Goal: Information Seeking & Learning: Stay updated

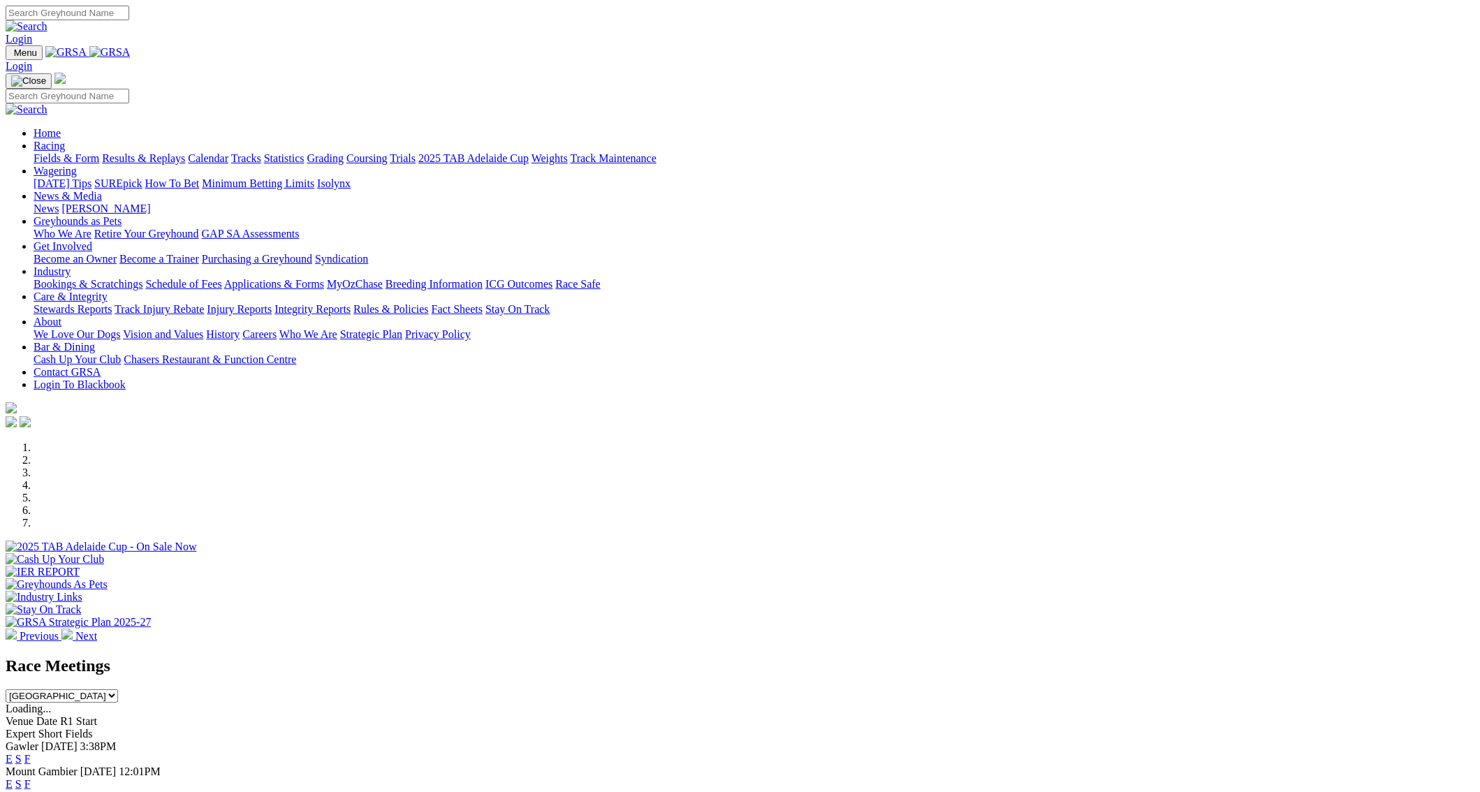
click at [185, 152] on link "Results & Replays" at bounding box center [143, 158] width 83 height 12
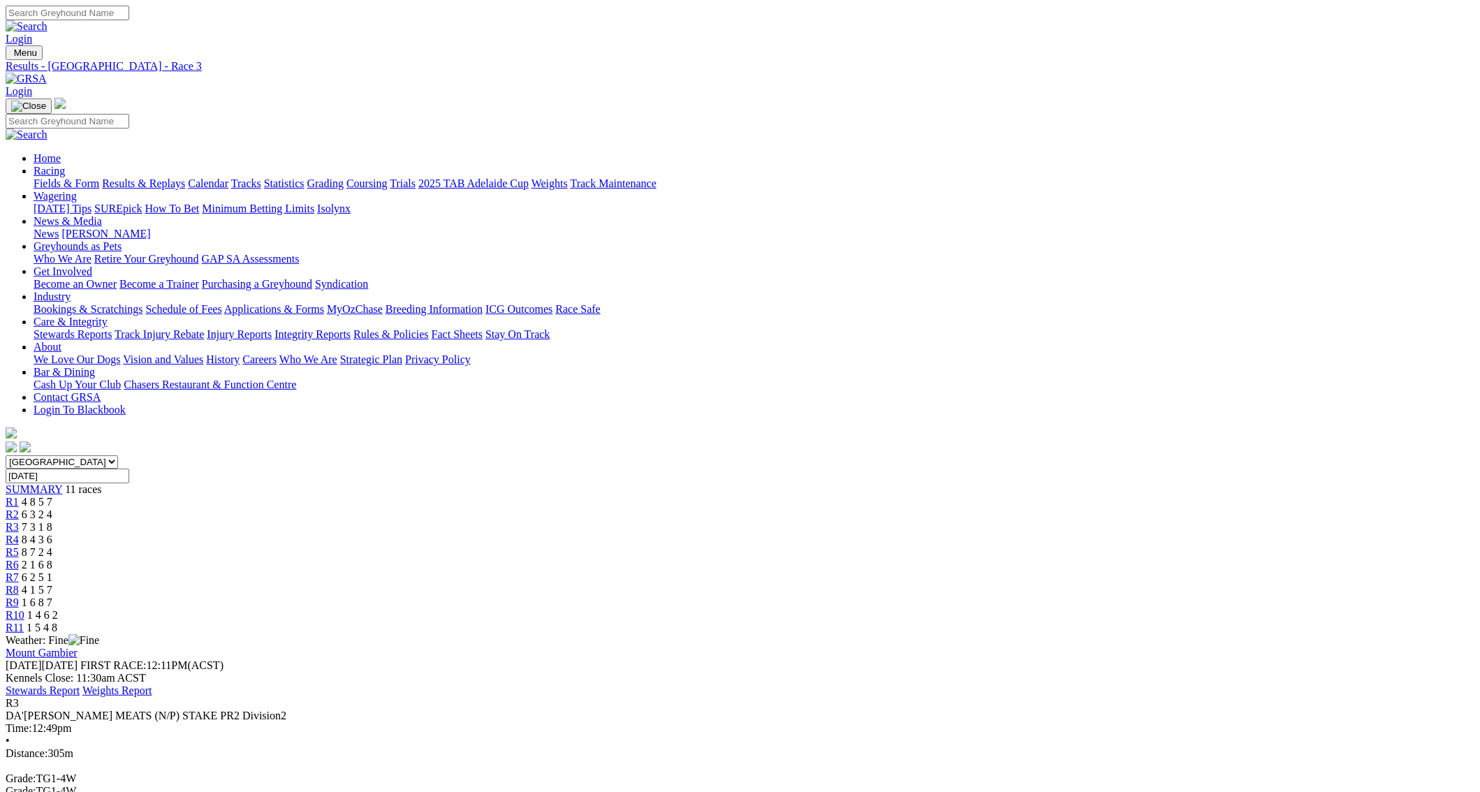
click at [19, 571] on span "R7" at bounding box center [12, 577] width 13 height 12
click at [19, 597] on span "R9" at bounding box center [12, 603] width 13 height 12
click at [19, 546] on span "R5" at bounding box center [12, 552] width 13 height 12
click at [19, 584] on span "R8" at bounding box center [12, 590] width 13 height 12
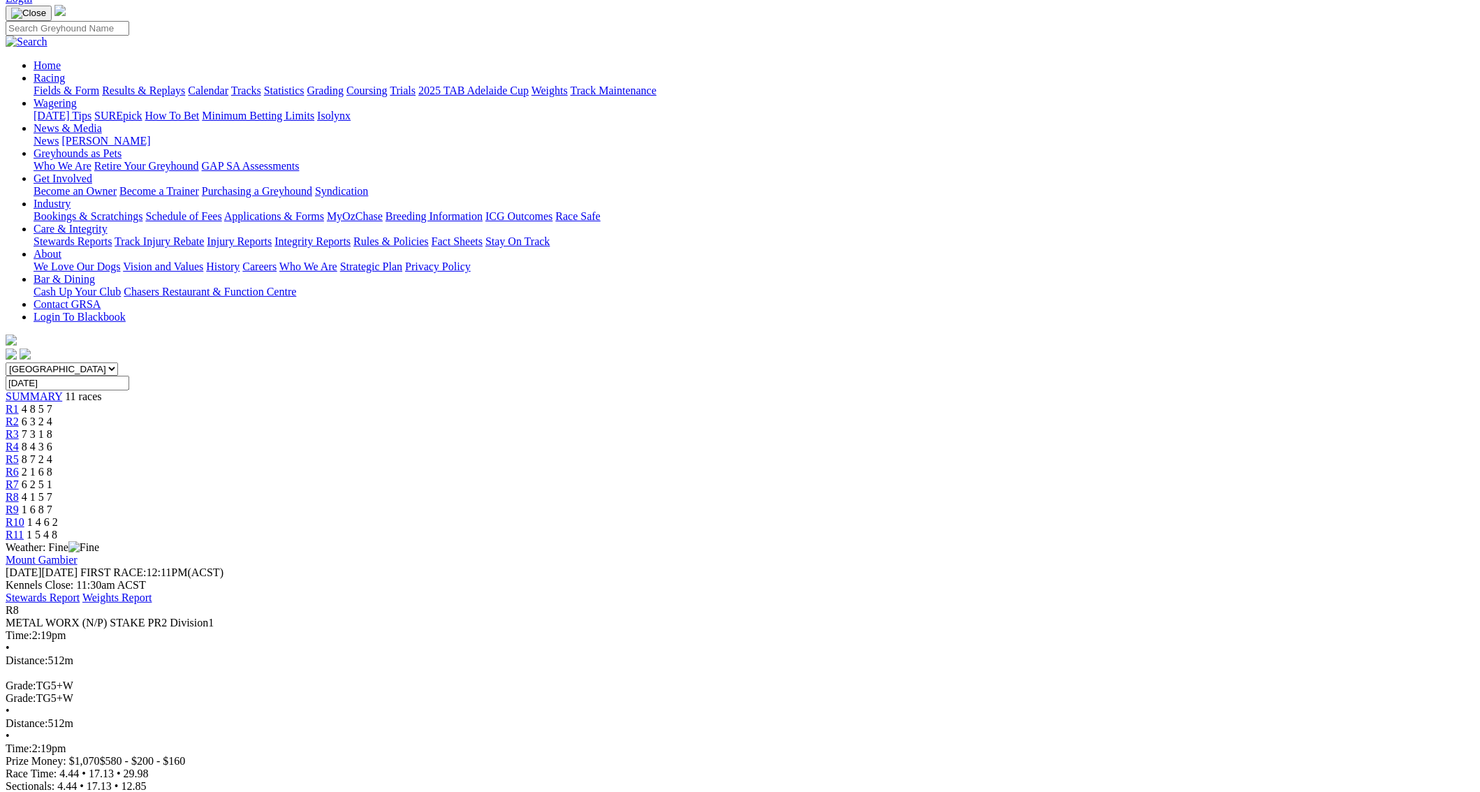
scroll to position [158, 0]
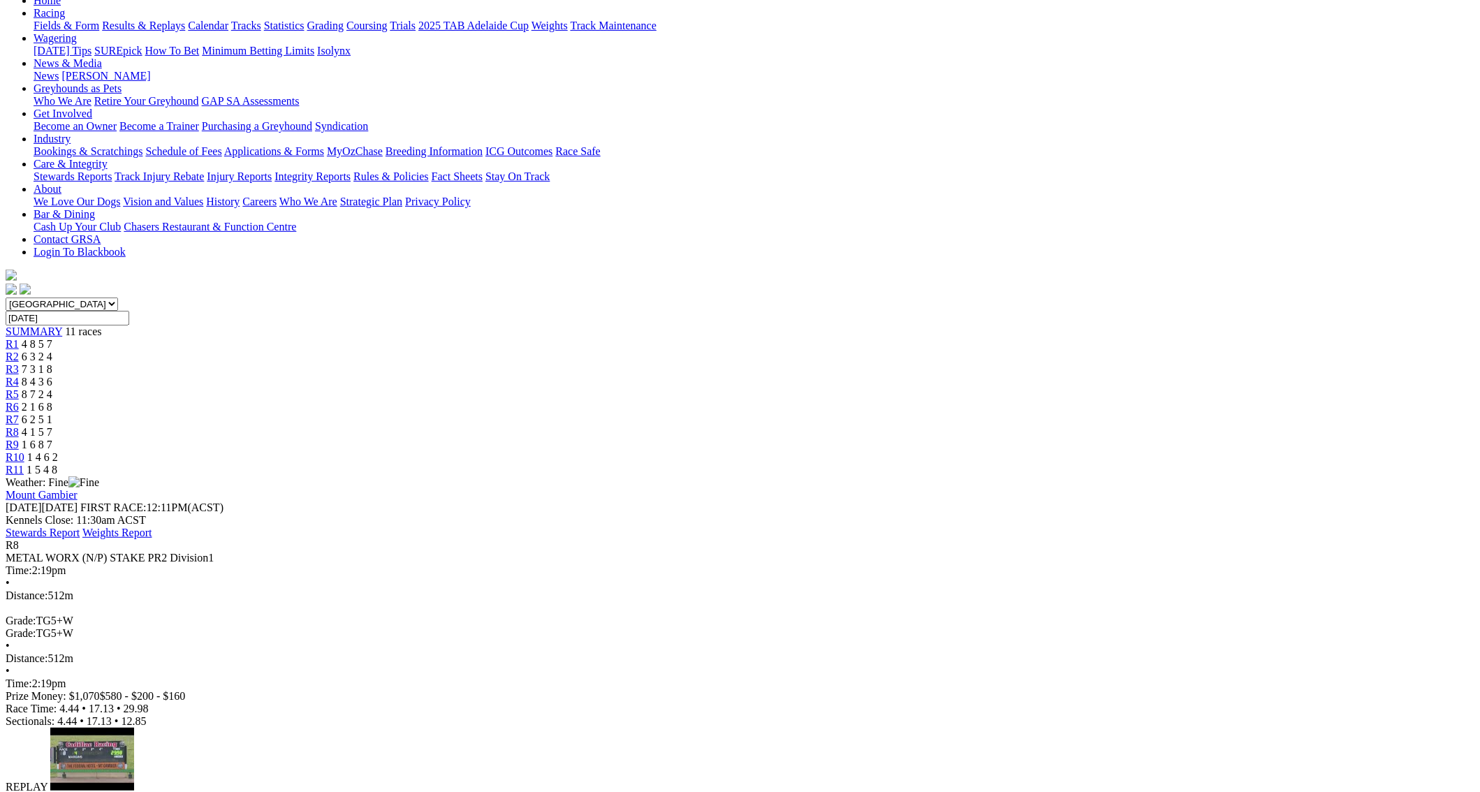
click at [24, 464] on span "R11" at bounding box center [15, 470] width 18 height 12
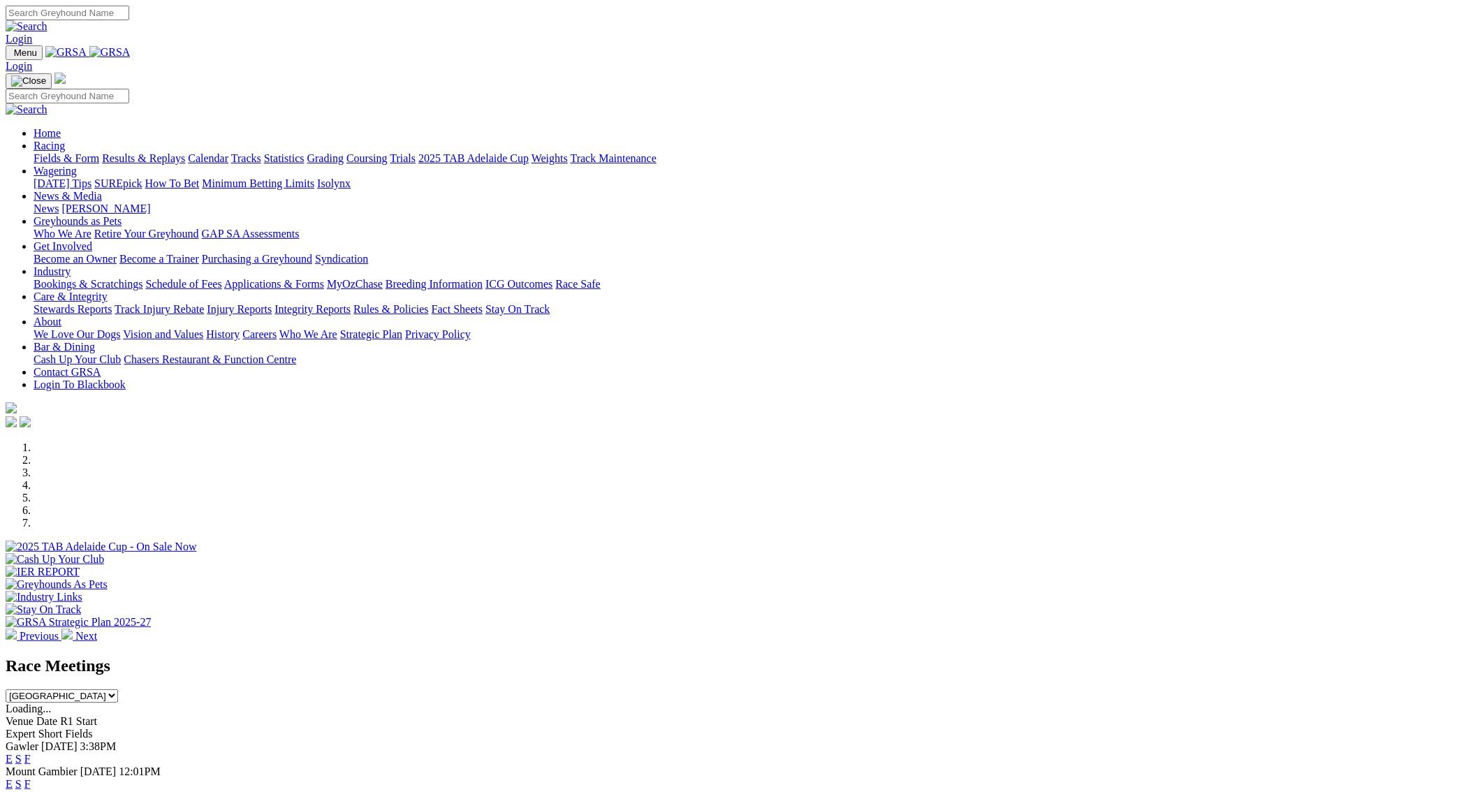
click at [185, 152] on link "Results & Replays" at bounding box center [143, 158] width 83 height 12
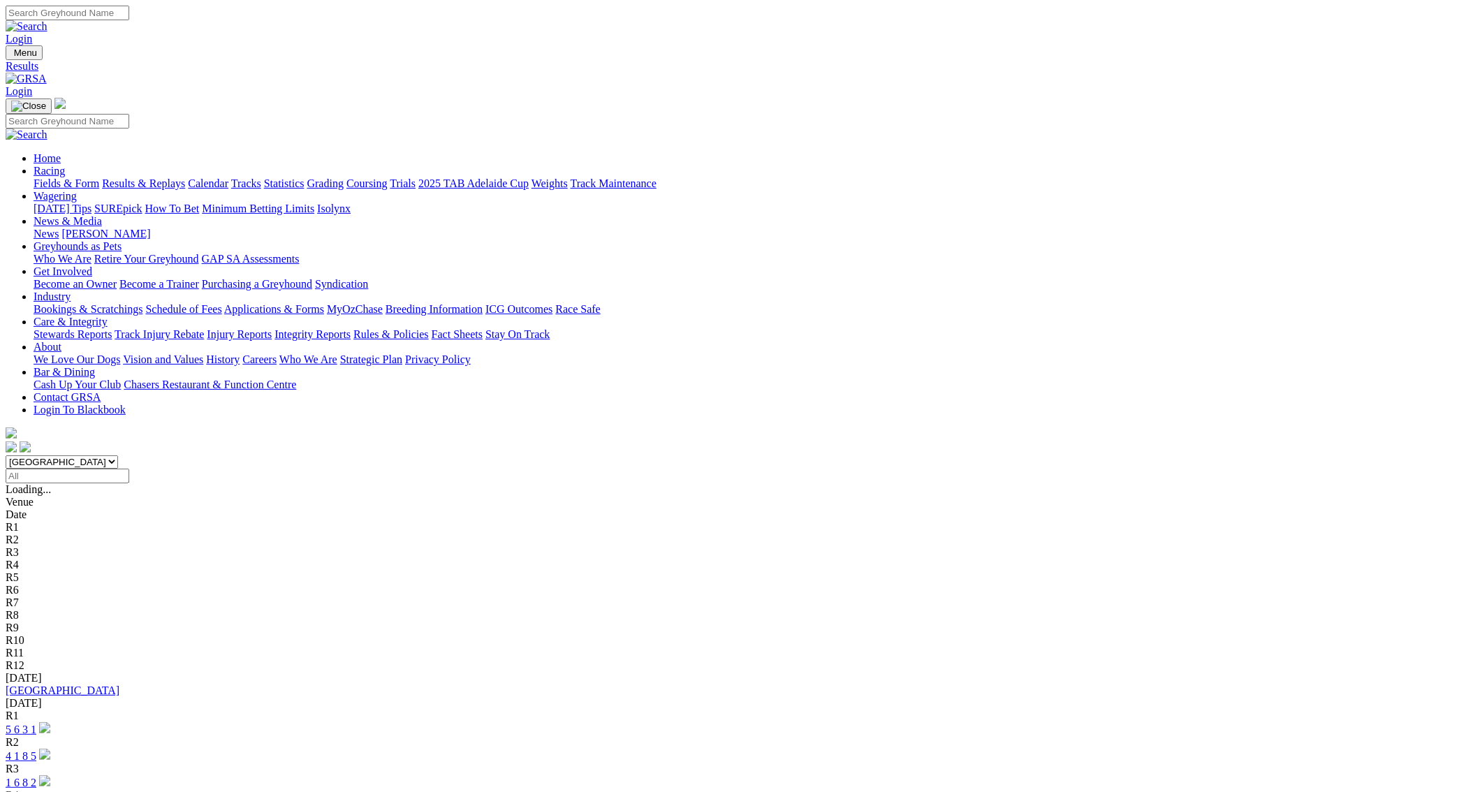
click at [36, 724] on link "5 6 3 1" at bounding box center [21, 730] width 31 height 12
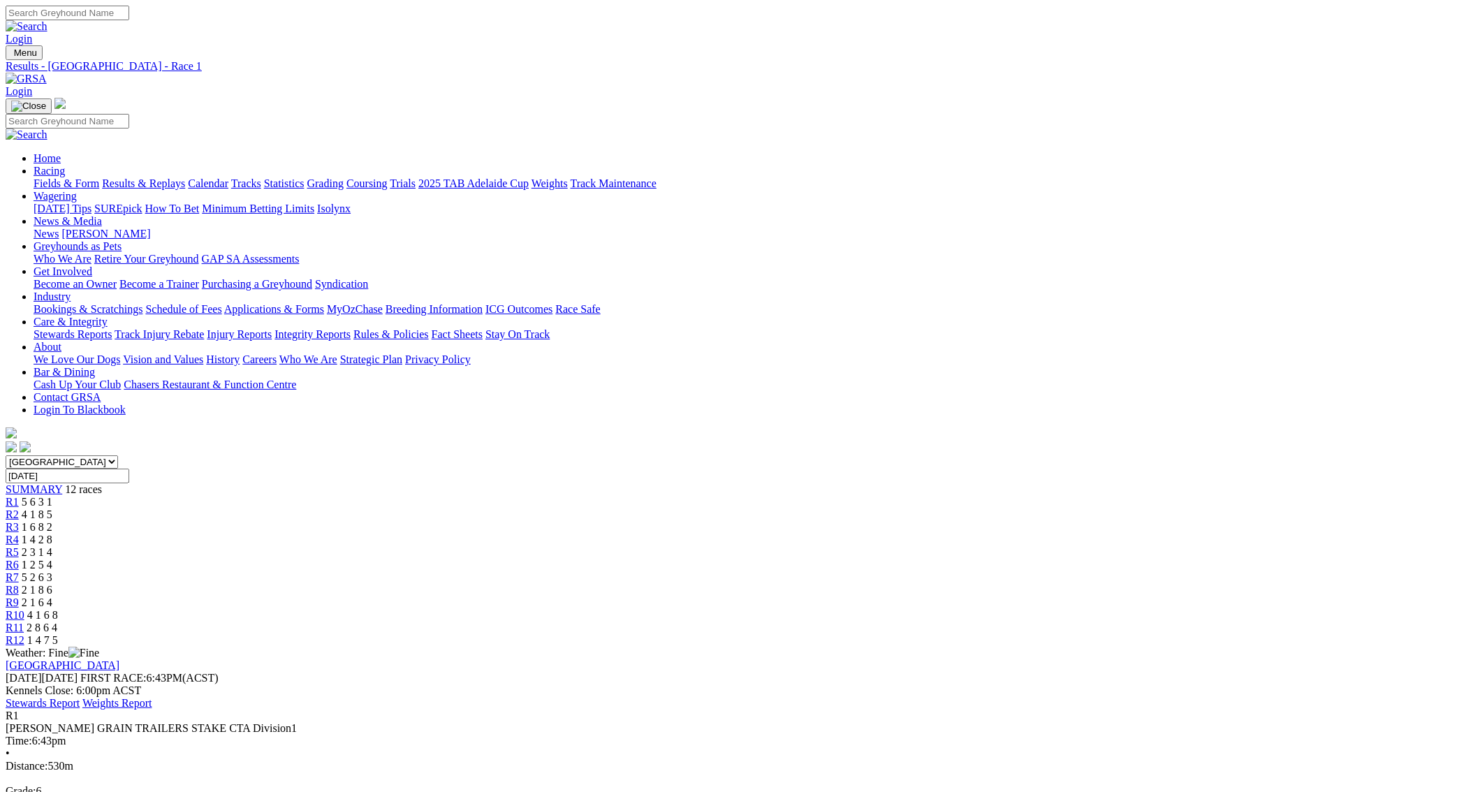
click at [19, 509] on link "R2" at bounding box center [12, 515] width 13 height 12
click at [19, 521] on span "R3" at bounding box center [12, 527] width 13 height 12
click at [19, 534] on span "R4" at bounding box center [12, 540] width 13 height 12
click at [19, 546] on link "R5" at bounding box center [12, 552] width 13 height 12
click at [747, 559] on div "R6 1 2 5 4" at bounding box center [740, 565] width 1469 height 13
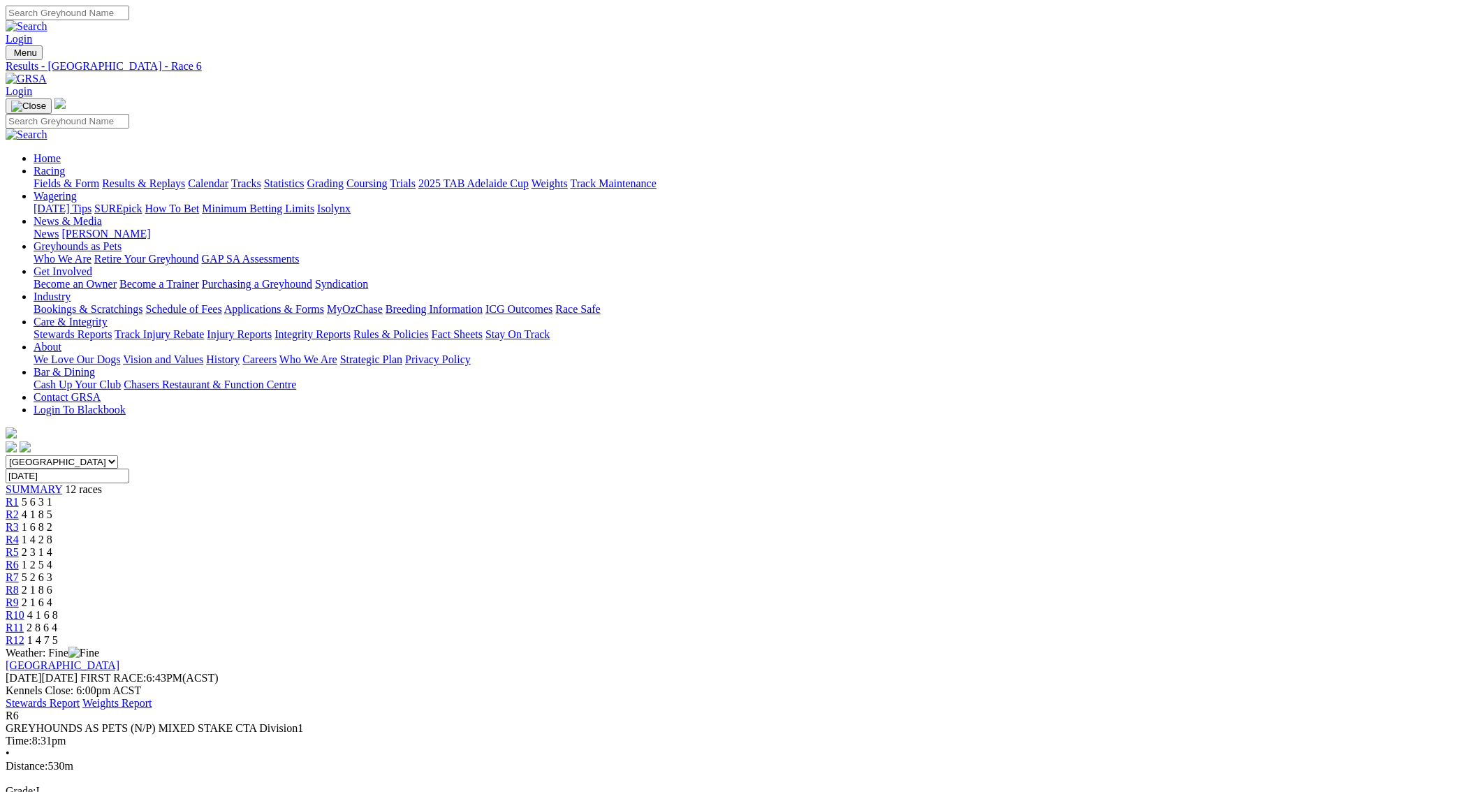
click at [19, 571] on span "R7" at bounding box center [12, 577] width 13 height 12
click at [19, 584] on link "R8" at bounding box center [12, 590] width 13 height 12
click at [19, 597] on span "R9" at bounding box center [12, 603] width 13 height 12
click at [24, 609] on span "R10" at bounding box center [15, 615] width 19 height 12
click at [24, 622] on span "R11" at bounding box center [15, 628] width 18 height 12
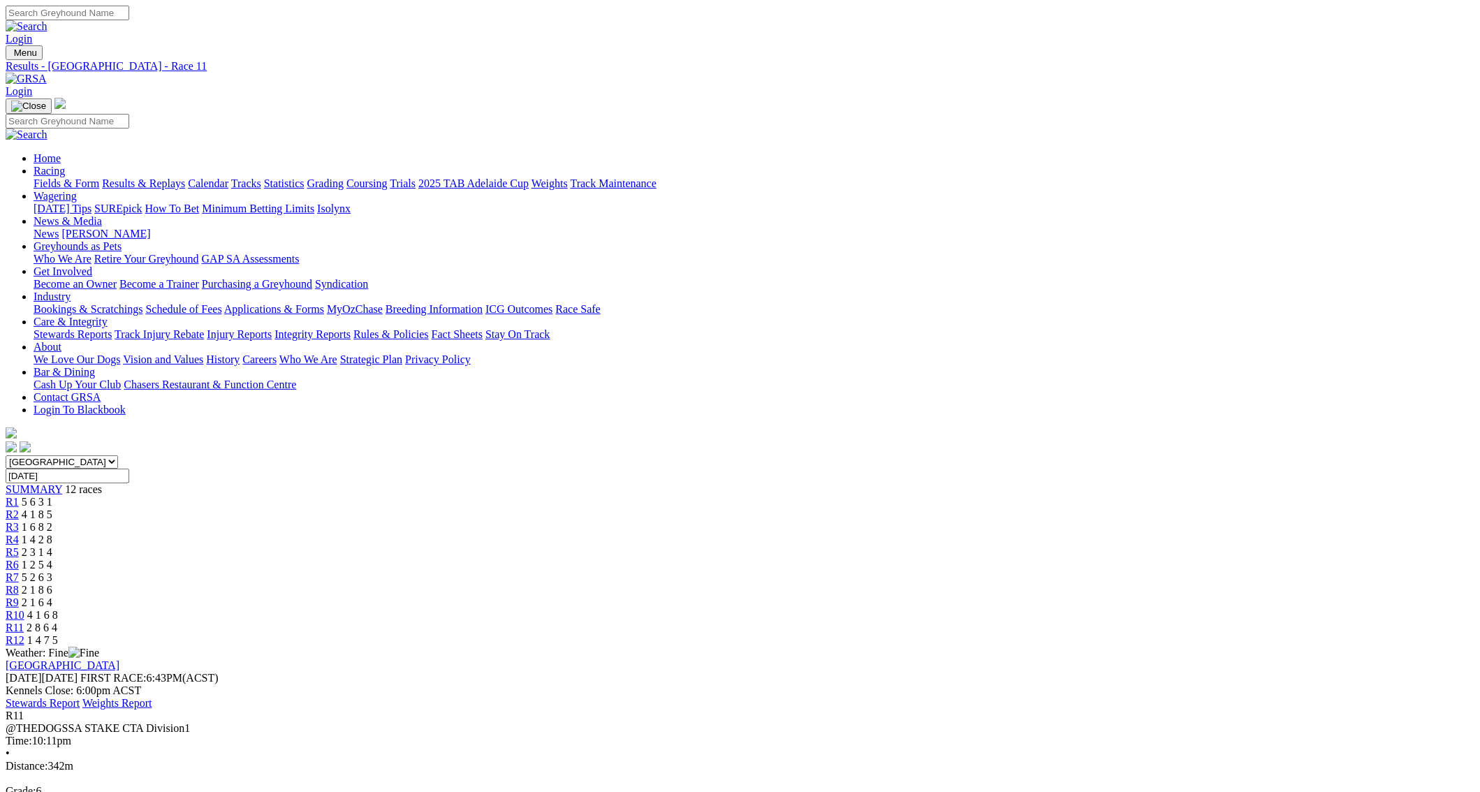
click at [24, 634] on span "R12" at bounding box center [15, 640] width 19 height 12
click at [351, 328] on link "Integrity Reports" at bounding box center [313, 334] width 76 height 12
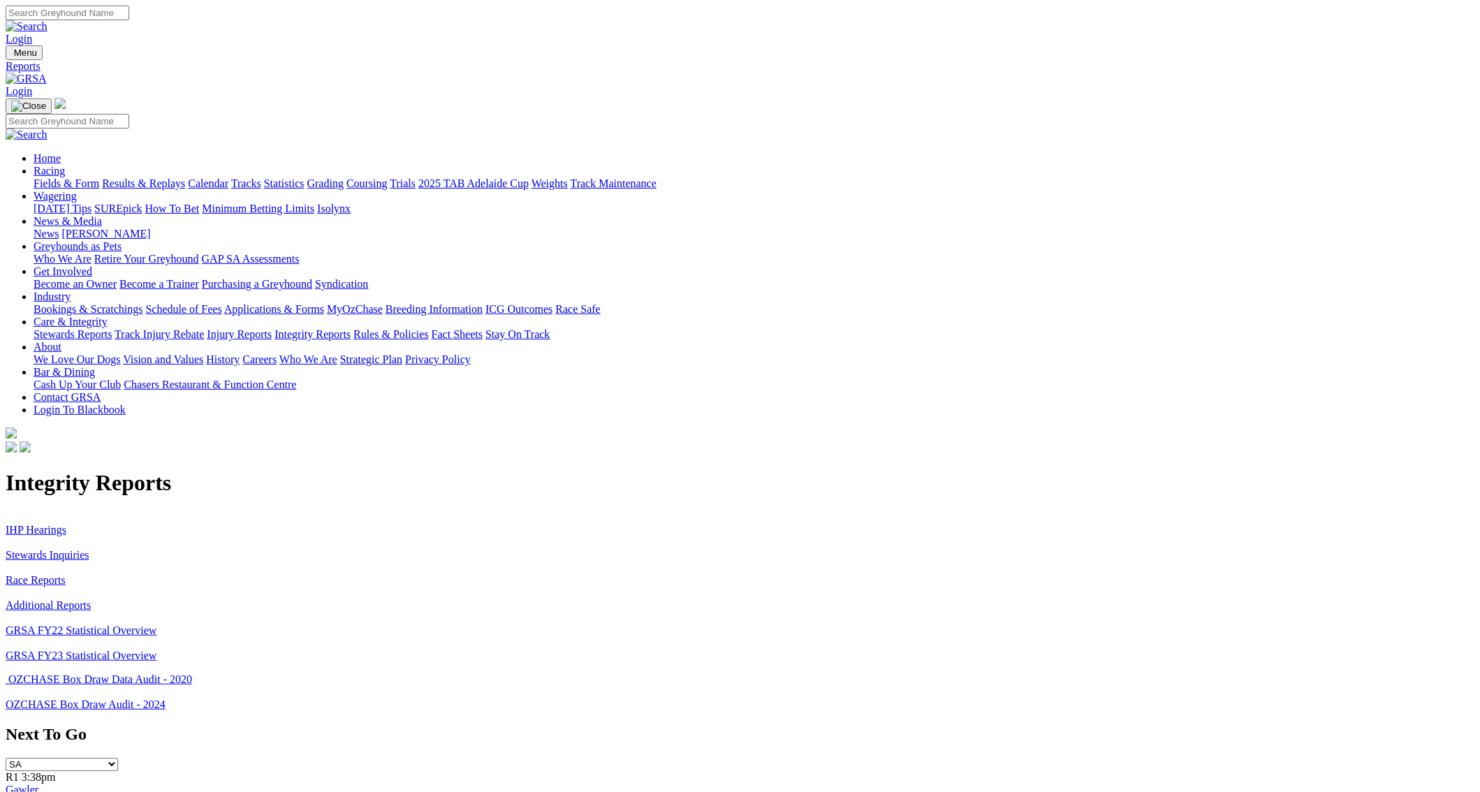
click at [89, 549] on link "Stewards Inquiries" at bounding box center [48, 555] width 84 height 12
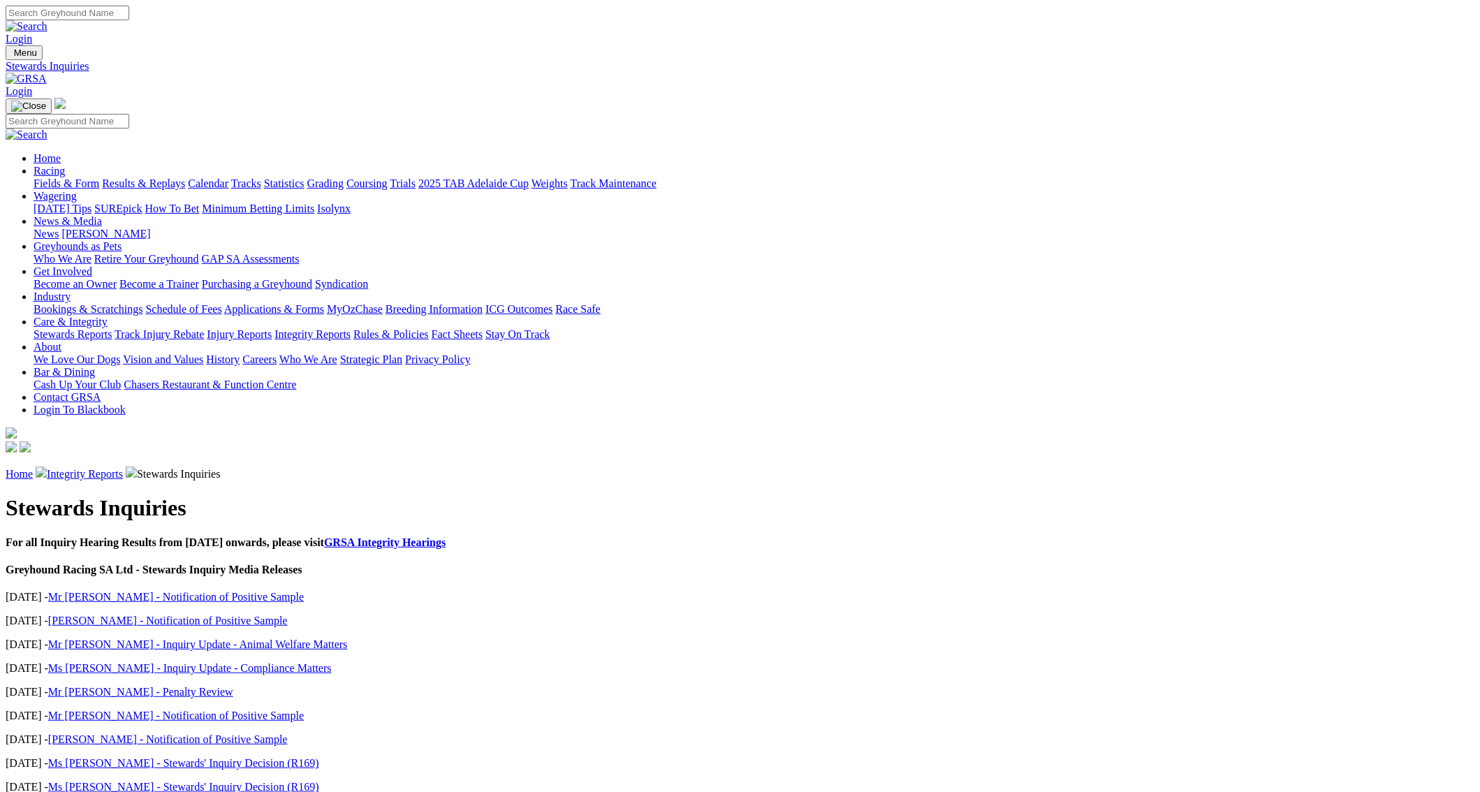
click at [304, 710] on link "Mr [PERSON_NAME] - Notification of Positive Sample" at bounding box center [176, 716] width 256 height 12
